Goal: Navigation & Orientation: Find specific page/section

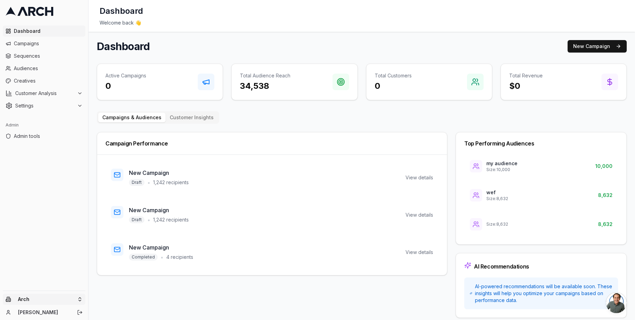
click at [59, 299] on html "Dashboard Campaigns Sequences Audiences Creatives Customer Analysis Settings Ad…" at bounding box center [317, 160] width 635 height 320
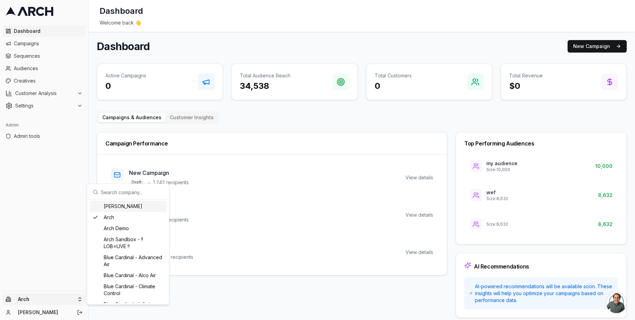
click at [128, 191] on input "text" at bounding box center [132, 192] width 63 height 14
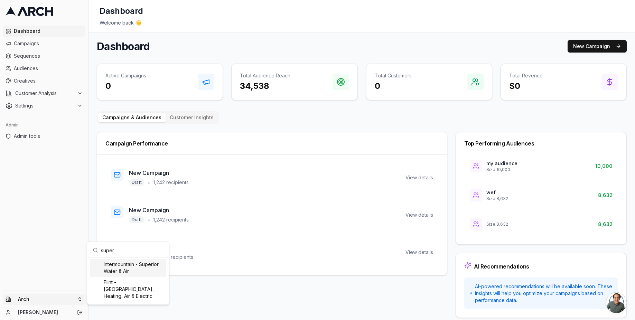
type input "super"
click at [118, 269] on div "Intermountain - Superior Water & Air" at bounding box center [128, 268] width 76 height 18
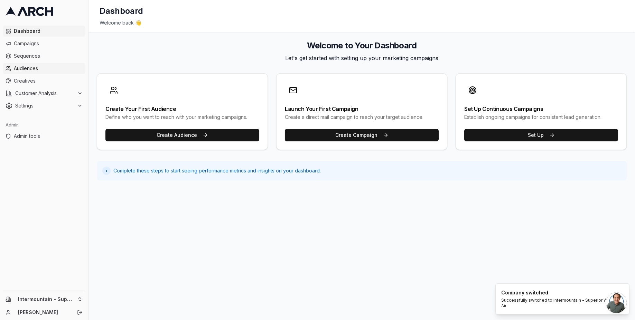
click at [45, 68] on span "Audiences" at bounding box center [48, 68] width 69 height 7
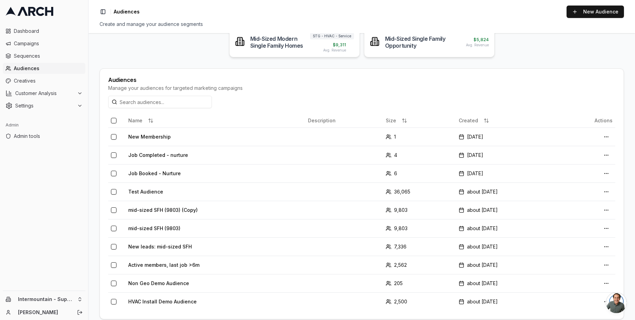
scroll to position [116, 0]
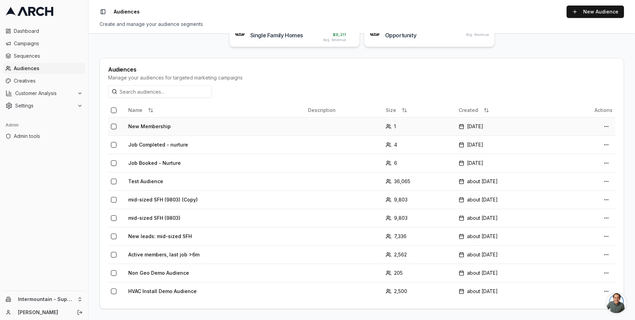
click at [161, 127] on td "New Membership" at bounding box center [216, 126] width 180 height 18
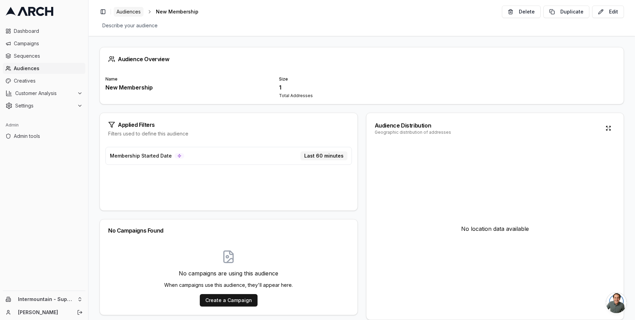
click at [138, 15] on span "Audiences" at bounding box center [129, 11] width 24 height 7
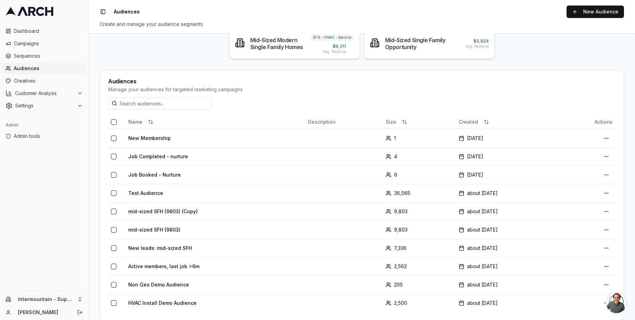
scroll to position [116, 0]
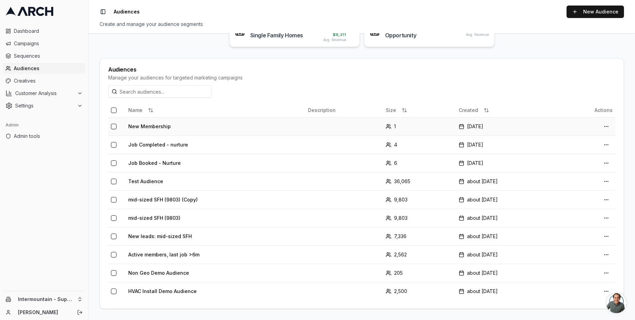
click at [148, 126] on td "New Membership" at bounding box center [216, 126] width 180 height 18
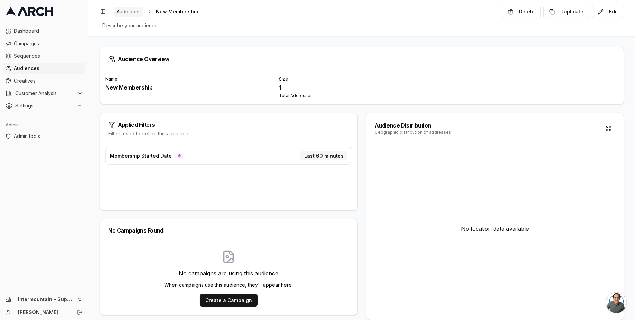
click at [126, 10] on span "Audiences" at bounding box center [129, 11] width 24 height 7
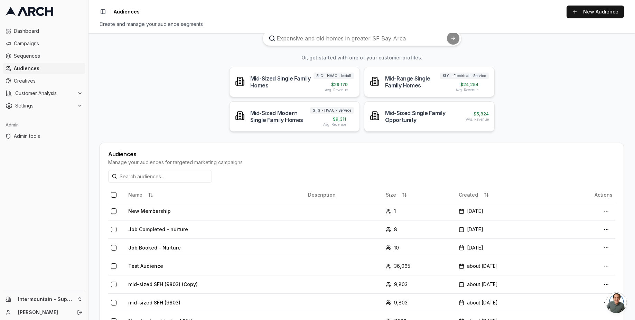
scroll to position [74, 0]
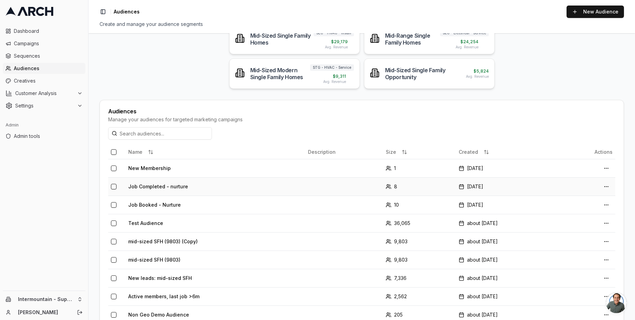
click at [156, 191] on td "Job Completed - nurture" at bounding box center [216, 186] width 180 height 18
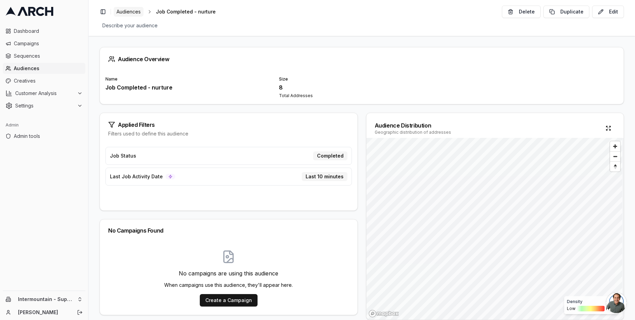
click at [128, 16] on link "Audiences" at bounding box center [129, 12] width 30 height 10
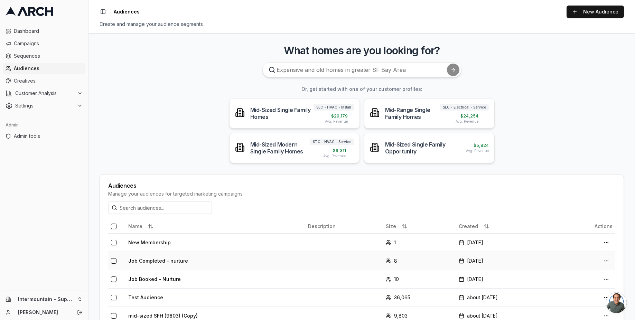
click at [170, 262] on td "Job Completed - nurture" at bounding box center [216, 261] width 180 height 18
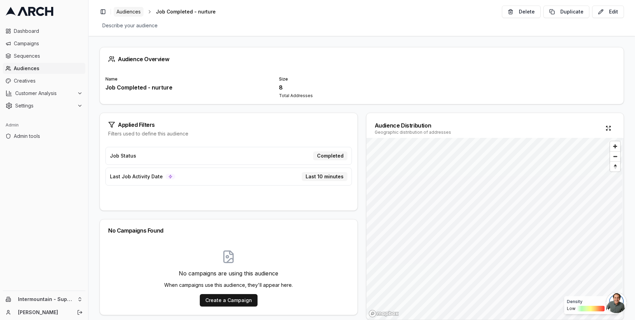
click at [128, 16] on link "Audiences" at bounding box center [129, 12] width 30 height 10
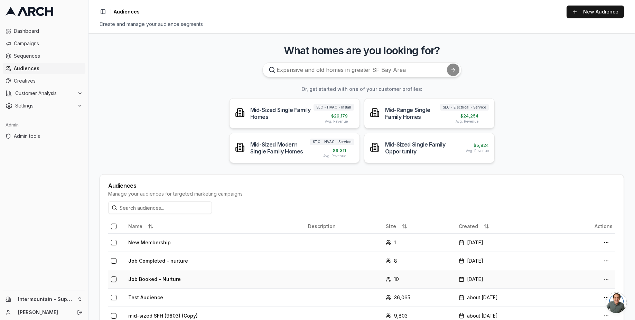
click at [145, 282] on td "Job Booked - Nurture" at bounding box center [216, 279] width 180 height 18
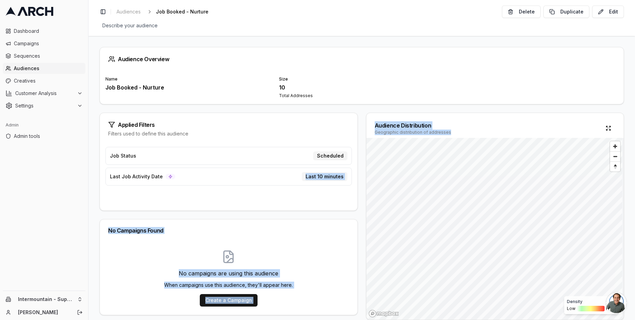
click at [373, 175] on div "Applied Filters Filters used to define this audience Job Status Scheduled Last …" at bounding box center [362, 216] width 524 height 207
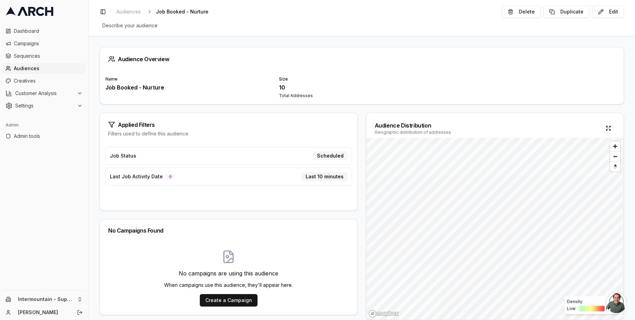
click at [275, 136] on div "Filters used to define this audience" at bounding box center [228, 133] width 241 height 7
click at [428, 82] on div "Size 9 Total Addresses" at bounding box center [361, 87] width 165 height 22
